Goal: Task Accomplishment & Management: Use online tool/utility

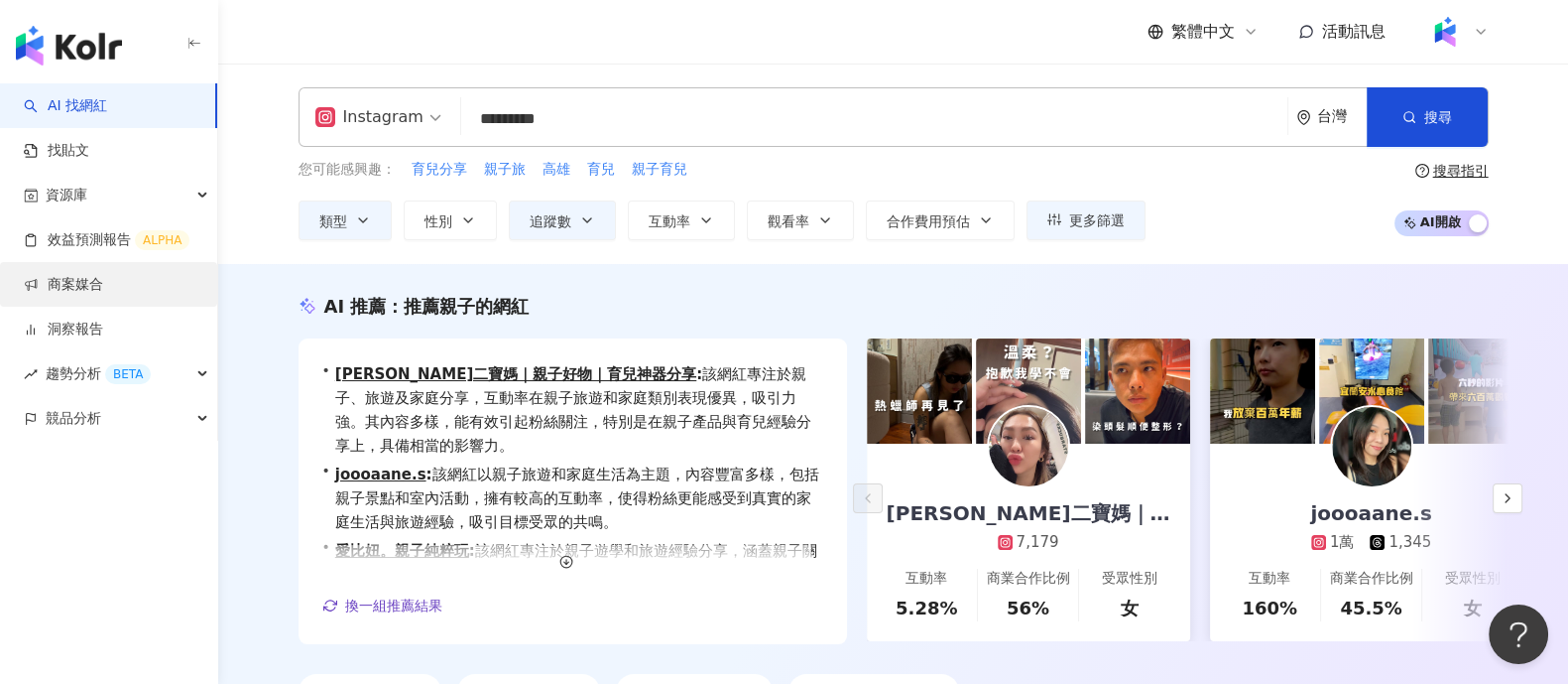
click at [103, 287] on link "商案媒合" at bounding box center [63, 285] width 79 height 20
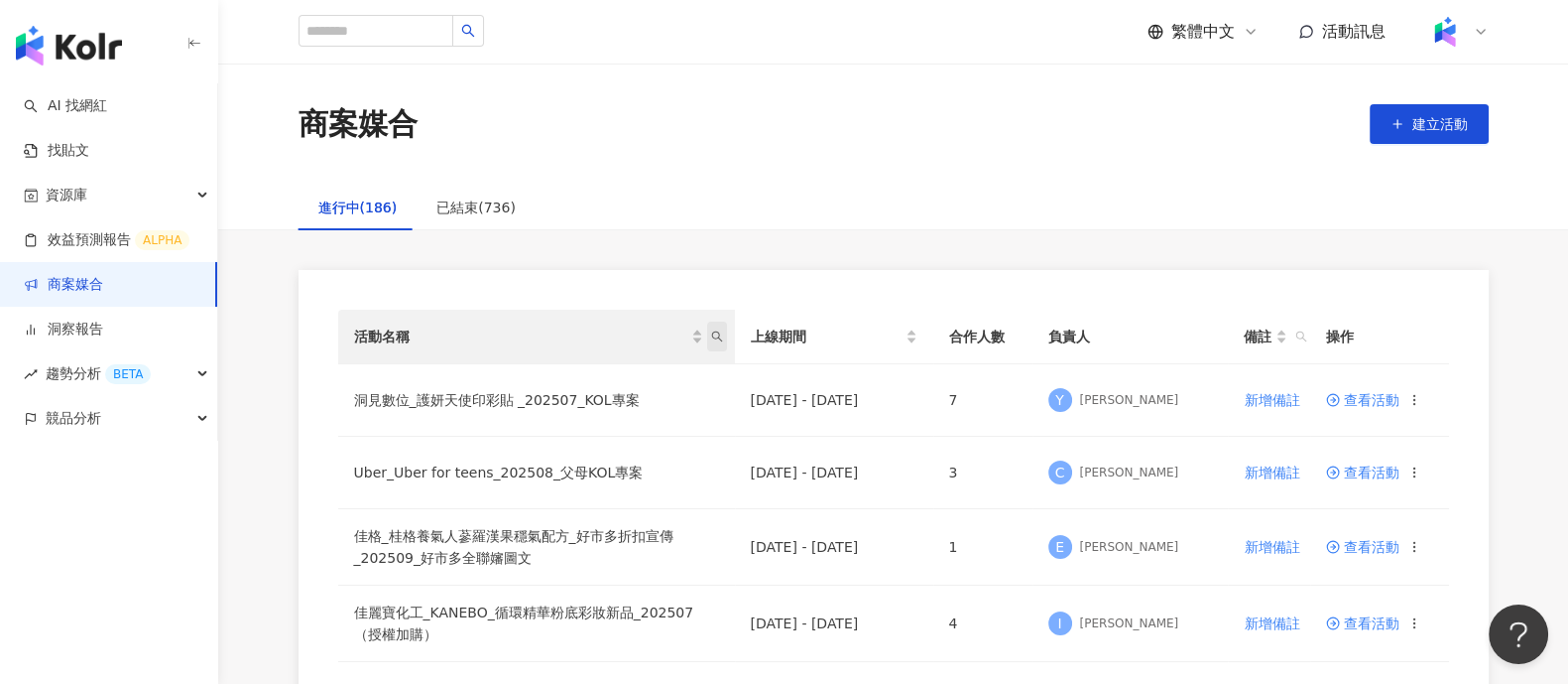
click at [719, 343] on span "活動名稱" at bounding box center [718, 337] width 20 height 30
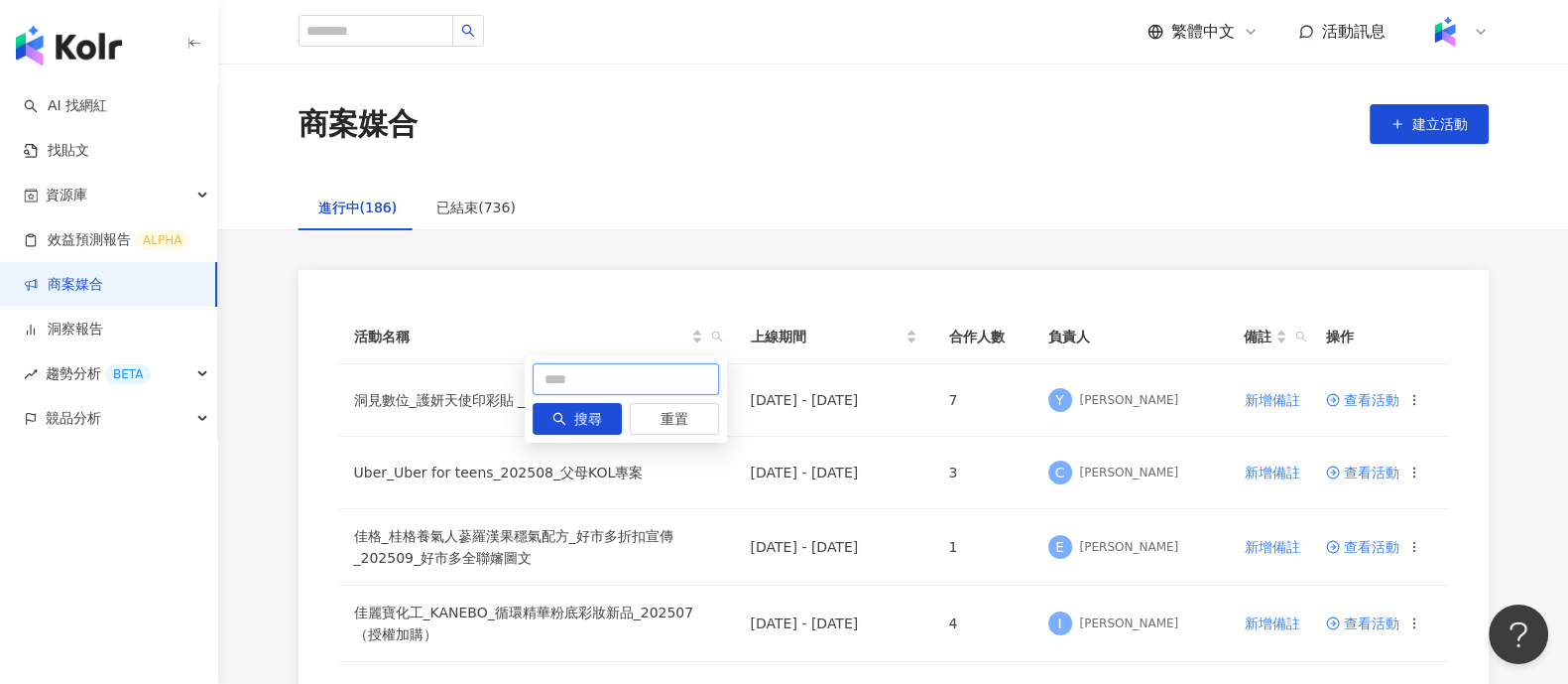
click at [622, 374] on input "text" at bounding box center [626, 379] width 187 height 32
type input "**"
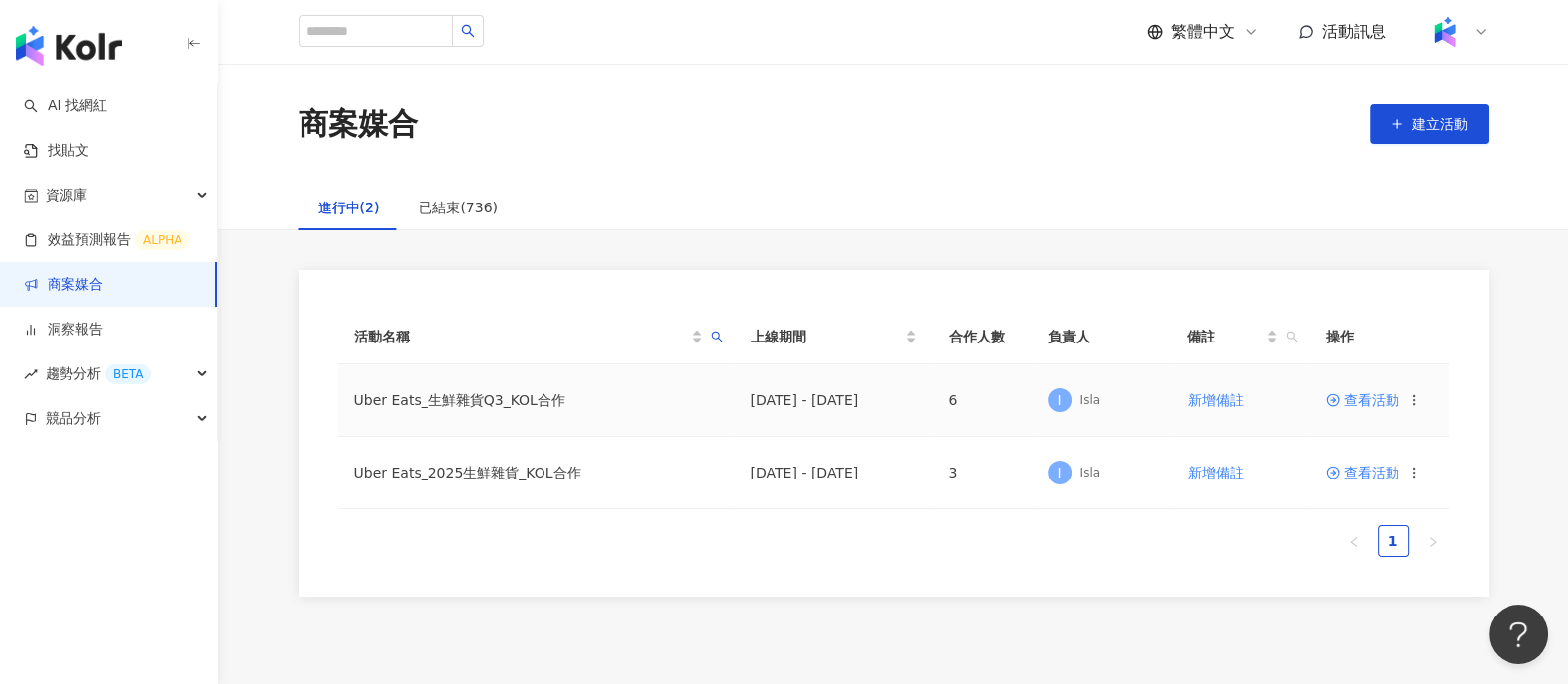
click at [1369, 405] on span "查看活動" at bounding box center [1362, 400] width 73 height 14
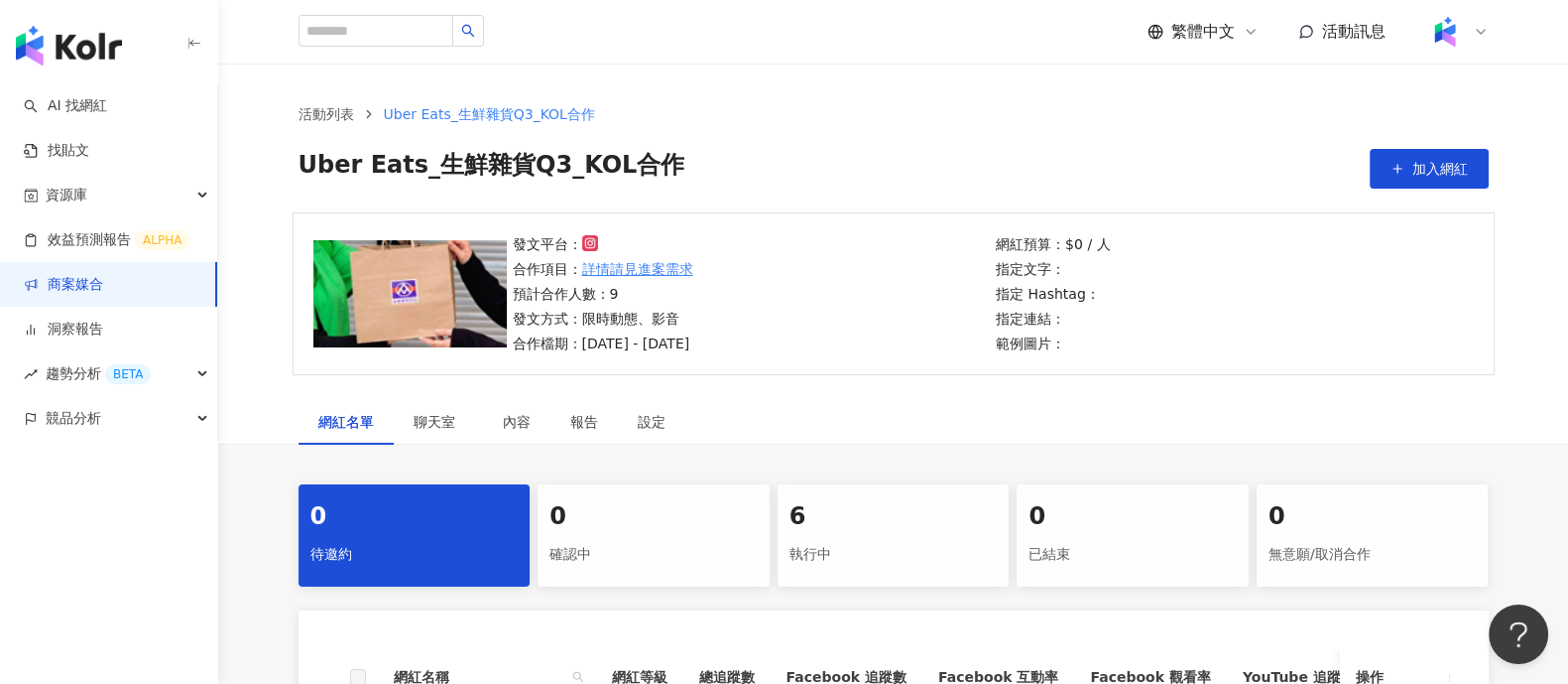
click at [841, 525] on div "6" at bounding box center [893, 517] width 208 height 34
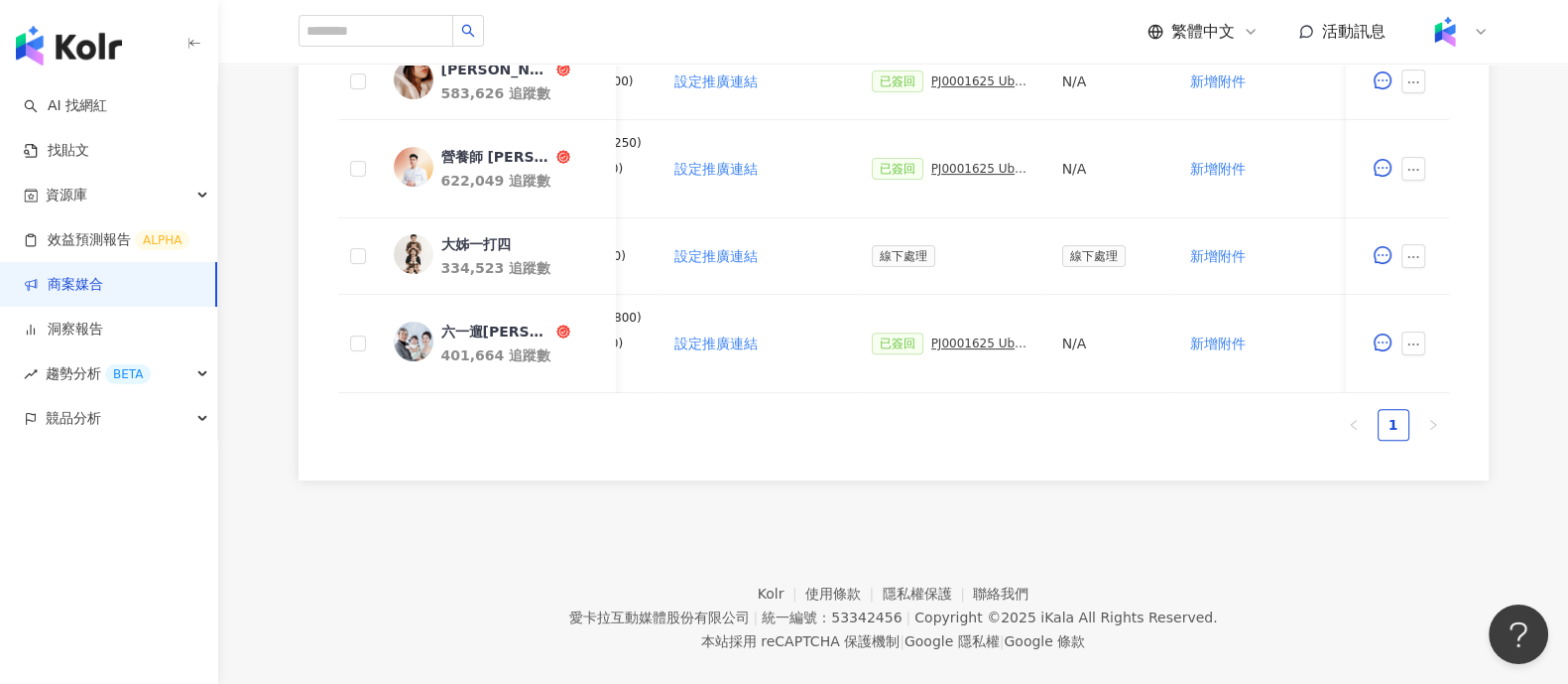
scroll to position [0, 495]
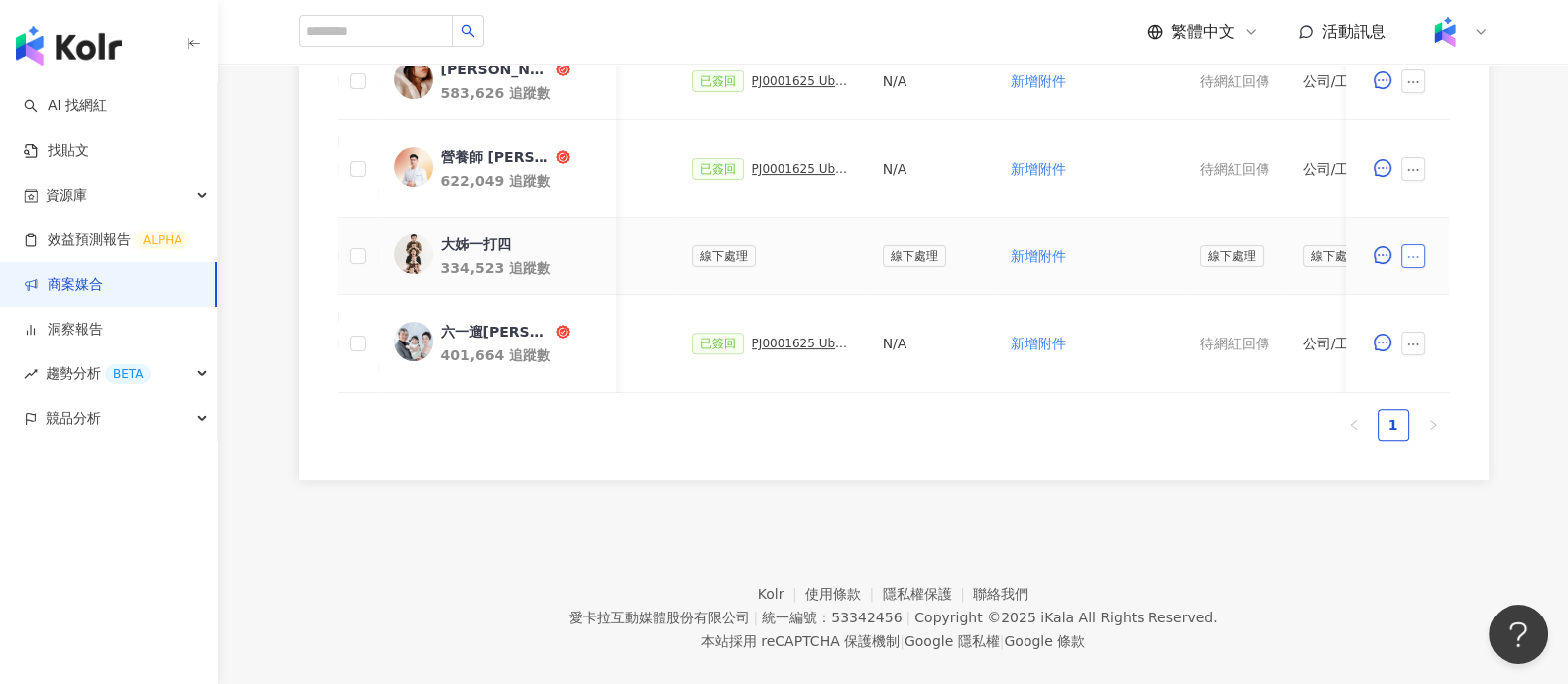
click at [1413, 250] on icon "ellipsis" at bounding box center [1413, 257] width 14 height 14
click at [1442, 423] on li "新增附件" at bounding box center [1457, 413] width 107 height 40
click at [1418, 250] on icon "ellipsis" at bounding box center [1413, 257] width 14 height 14
click at [1457, 409] on span "新增附件" at bounding box center [1444, 413] width 56 height 16
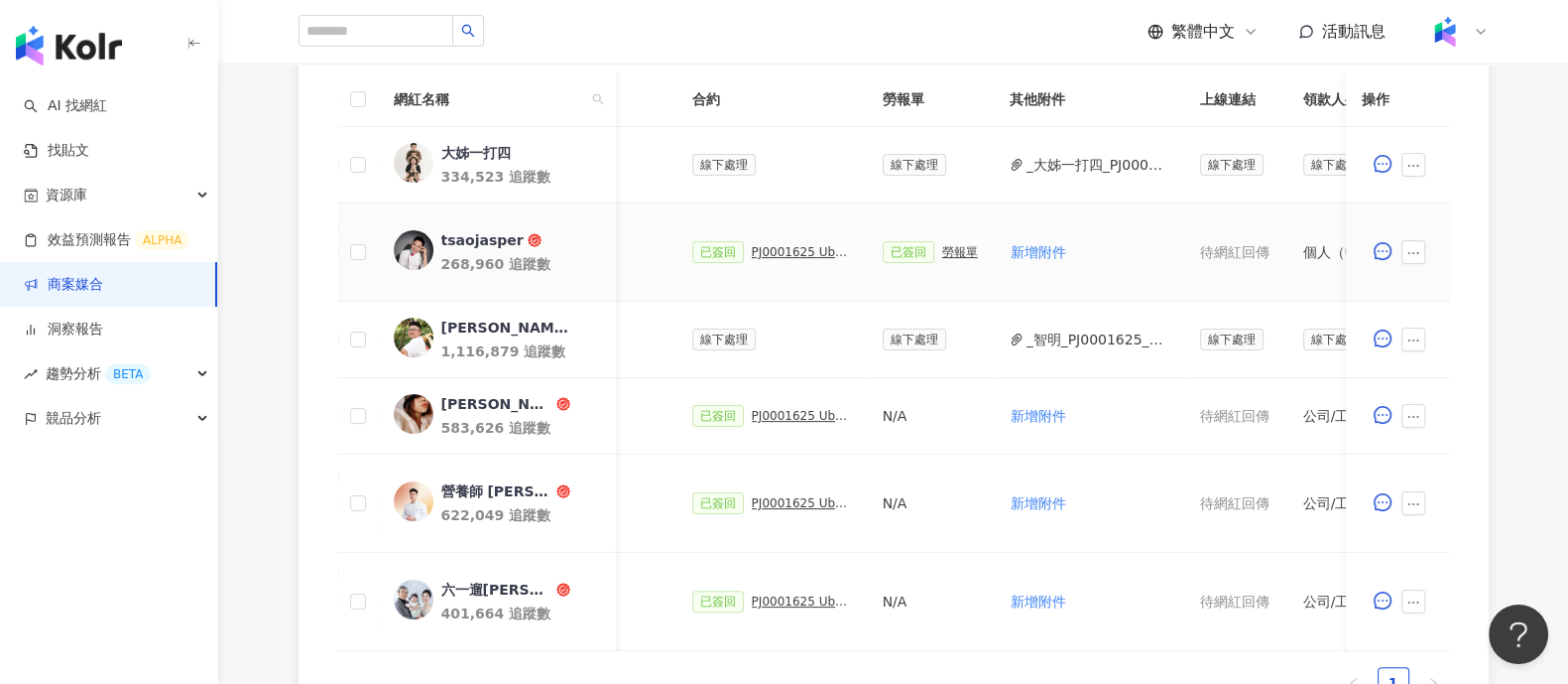
scroll to position [620, 0]
